Goal: Check status: Check status

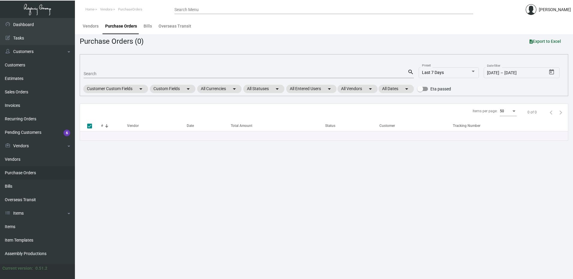
click at [94, 71] on div "Search" at bounding box center [246, 73] width 324 height 9
paste input "103198"
type input "103198"
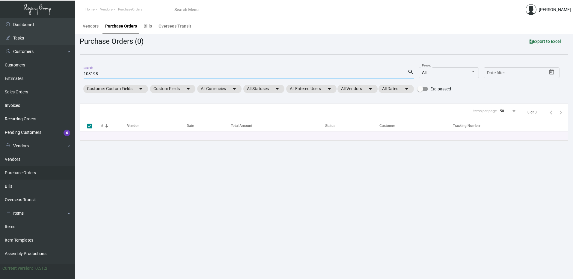
checkbox input "false"
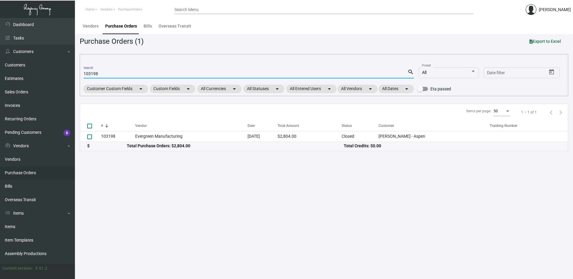
type input "103198"
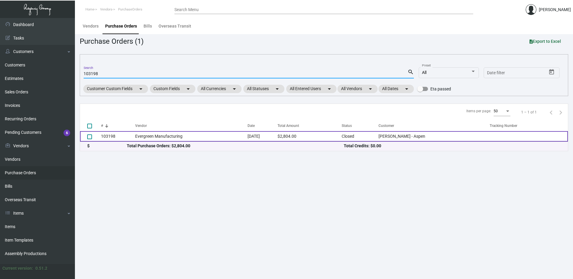
click at [178, 136] on td "Evergreen Manufacturing" at bounding box center [191, 136] width 112 height 10
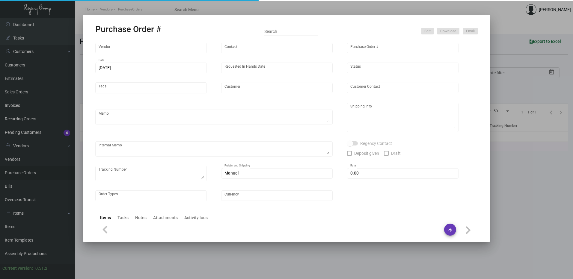
type input "Evergreen Manufacturing"
type input "[PERSON_NAME]"
type input "103198"
type input "[DATE]"
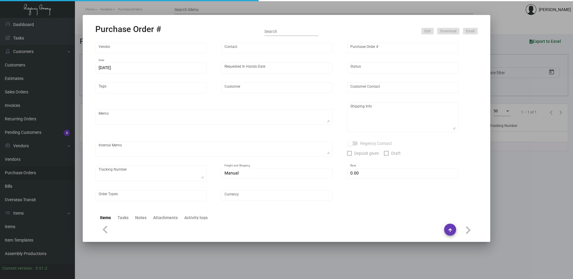
type input "[PERSON_NAME] - Aspen"
type textarea "Order#33373; estimated finish date is [DATE]. ***ANY PRICE DISCREPANCY MUST BE …"
type textarea "Regency Group LA [STREET_ADDRESS]"
type textarea "LA Warehouse. [DATE] - [PERSON_NAME] stock will take 3-5 weeks to get. 2/6 - 1 …"
checkbox input "true"
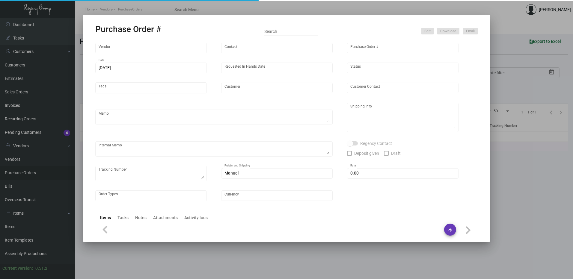
type input "$ 0.00"
type input "United States Dollar $"
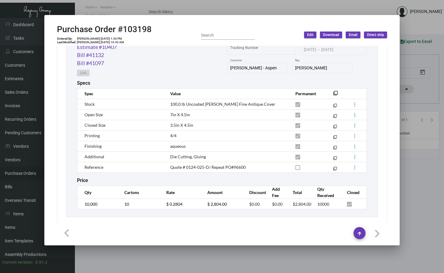
scroll to position [330, 0]
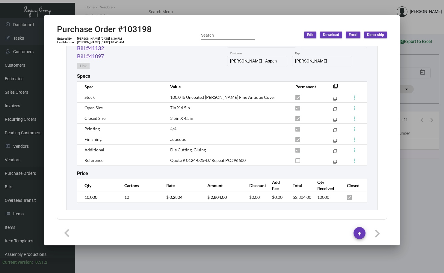
drag, startPoint x: 167, startPoint y: 53, endPoint x: 166, endPoint y: 56, distance: 3.8
click at [167, 53] on div "Estimate #10407 Bill #41132 Bill #41097 Link Tracking Number [DATE] [DATE] – [D…" at bounding box center [222, 54] width 290 height 37
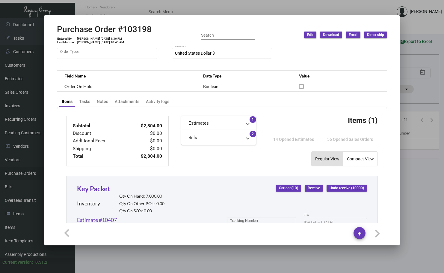
drag, startPoint x: 426, startPoint y: 182, endPoint x: 444, endPoint y: 134, distance: 51.0
click at [426, 182] on div at bounding box center [222, 136] width 444 height 273
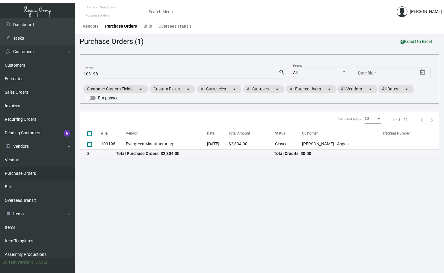
click at [443, 94] on main "Vendors Purchase Orders Bills Overseas Transit Purchase Orders (1) Export to Ex…" at bounding box center [259, 145] width 369 height 255
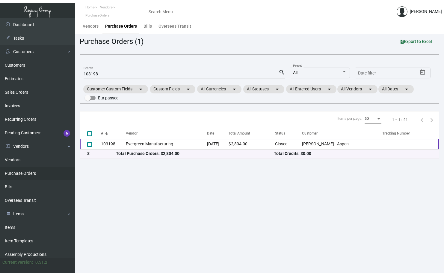
click at [148, 141] on td "Evergreen Manufacturing" at bounding box center [167, 144] width 82 height 10
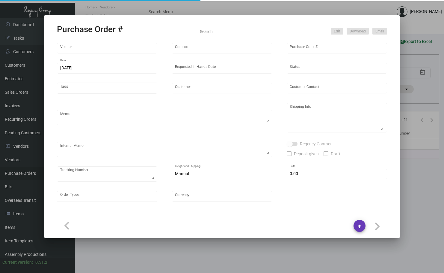
type input "Evergreen Manufacturing"
type input "[PERSON_NAME]"
type input "103198"
type input "[DATE]"
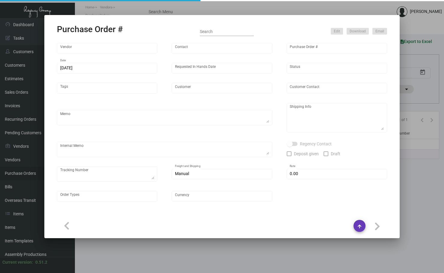
type input "[PERSON_NAME] - Aspen"
type textarea "Order#33373; estimated finish date is [DATE]. ***ANY PRICE DISCREPANCY MUST BE …"
type textarea "Regency Group LA [STREET_ADDRESS]"
type textarea "LA Warehouse. [DATE] - [PERSON_NAME] stock will take 3-5 weeks to get. 2/6 - 1 …"
checkbox input "true"
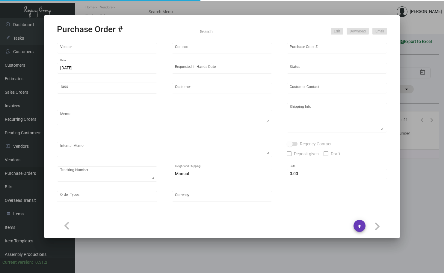
type input "$ 0.00"
type input "United States Dollar $"
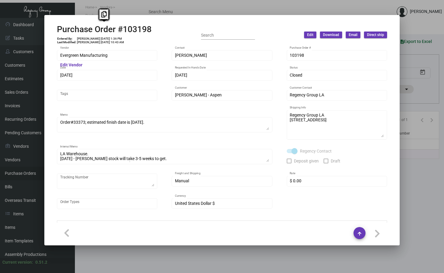
drag, startPoint x: 140, startPoint y: 27, endPoint x: 52, endPoint y: 28, distance: 88.5
click at [52, 28] on mat-dialog-container "Purchase Order #103198 Entered By: [PERSON_NAME] [DATE] 1:36 PM Last Modified: …" at bounding box center [222, 130] width 356 height 230
copy h2 "Purchase Order #103198"
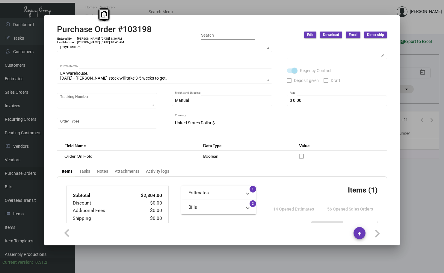
scroll to position [0, 0]
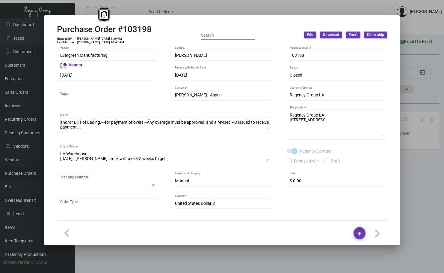
drag, startPoint x: 416, startPoint y: 143, endPoint x: 368, endPoint y: 18, distance: 133.8
click at [416, 143] on div at bounding box center [222, 136] width 444 height 273
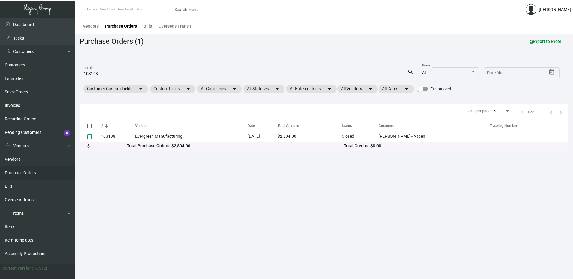
click at [106, 72] on input "103198" at bounding box center [246, 74] width 324 height 5
paste input "78473"
type input "78473"
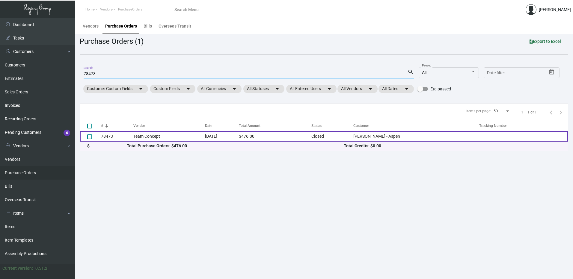
click at [172, 135] on td "Team Concept" at bounding box center [169, 136] width 72 height 10
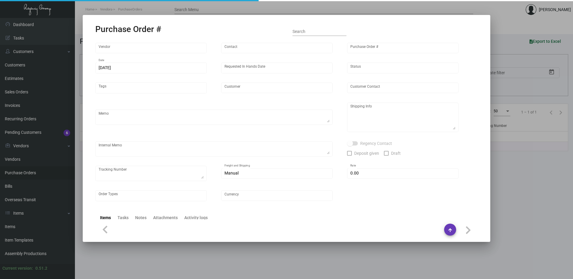
type input "Team Concept"
type input "[PERSON_NAME]"
type input "78473"
type input "[DATE]"
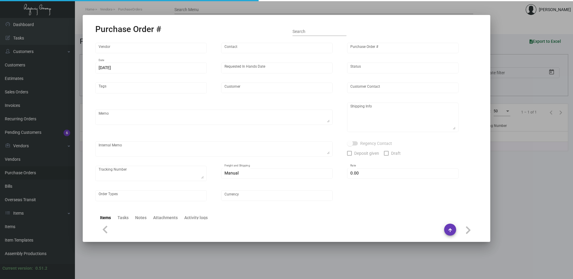
type input "[PERSON_NAME] - Aspen"
type input "[PERSON_NAME]"
type textarea "[PERSON_NAME] - Aspen [PERSON_NAME] [STREET_ADDRESS]"
type input "$ 0.00"
type input "United States Dollar $"
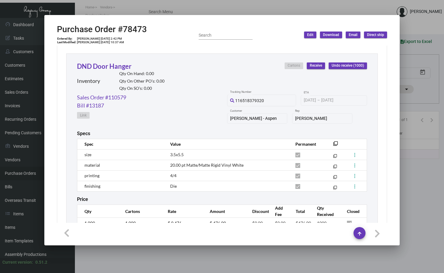
scroll to position [298, 0]
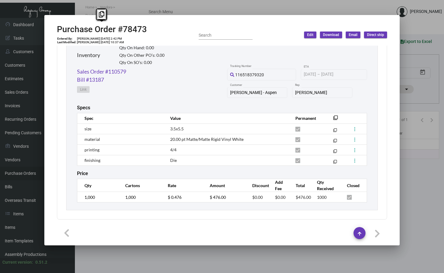
drag, startPoint x: 145, startPoint y: 28, endPoint x: 53, endPoint y: 31, distance: 92.1
click at [53, 31] on mat-dialog-container "Purchase Order #78473 Entered By: [PERSON_NAME] [DATE] 2:42 PM Last Modified: […" at bounding box center [222, 130] width 356 height 230
copy h2 "Purchase Order #78473"
click at [158, 22] on mat-dialog-container "Purchase Order #78473 Entered By: [PERSON_NAME] [DATE] 2:42 PM Last Modified: […" at bounding box center [222, 130] width 356 height 230
drag, startPoint x: 147, startPoint y: 27, endPoint x: 54, endPoint y: 29, distance: 93.0
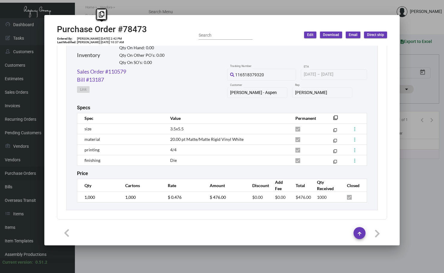
click at [54, 29] on mat-dialog-container "Purchase Order #78473 Entered By: [PERSON_NAME] [DATE] 2:42 PM Last Modified: […" at bounding box center [222, 130] width 356 height 230
copy h2 "Purchase Order #78473"
click at [167, 34] on div "Purchase Order #78473 Entered By: [PERSON_NAME] [DATE] 2:42 PM Last Modified: […" at bounding box center [222, 34] width 330 height 21
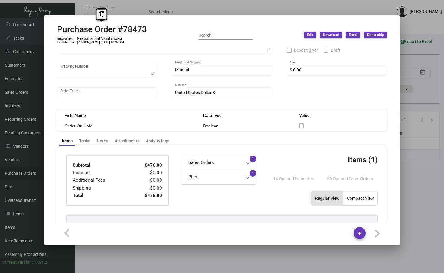
scroll to position [0, 0]
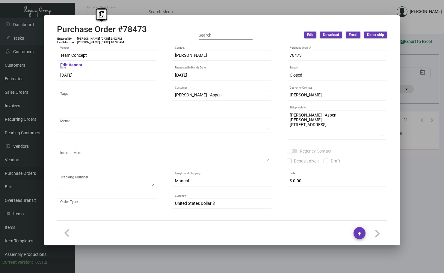
click at [334, 16] on mat-dialog-container "Purchase Order #78473 Entered By: [PERSON_NAME] [DATE] 2:42 PM Last Modified: […" at bounding box center [222, 130] width 356 height 230
